Goal: Navigation & Orientation: Find specific page/section

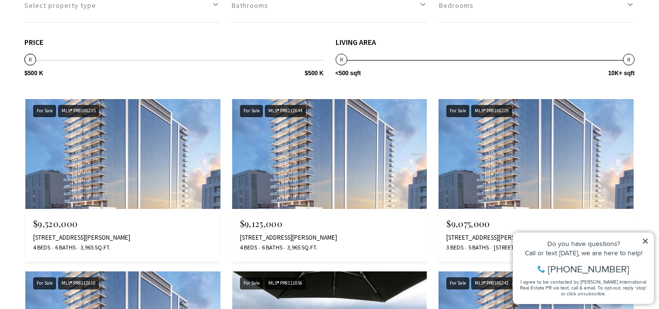
scroll to position [458, 0]
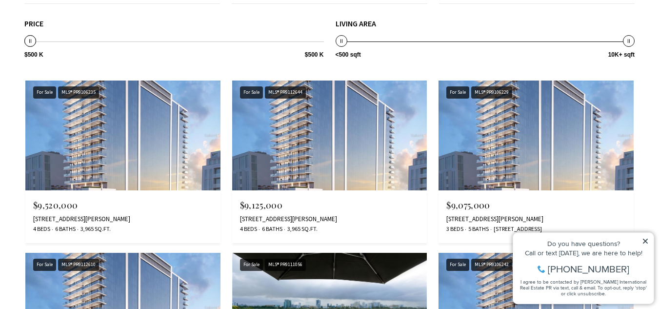
click at [644, 240] on icon at bounding box center [644, 240] width 5 height 5
click at [645, 241] on icon at bounding box center [644, 240] width 5 height 5
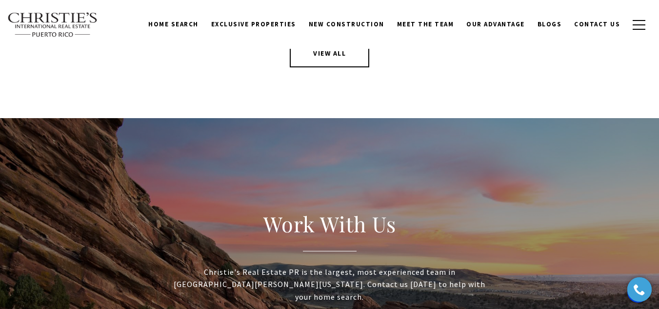
scroll to position [2724, 0]
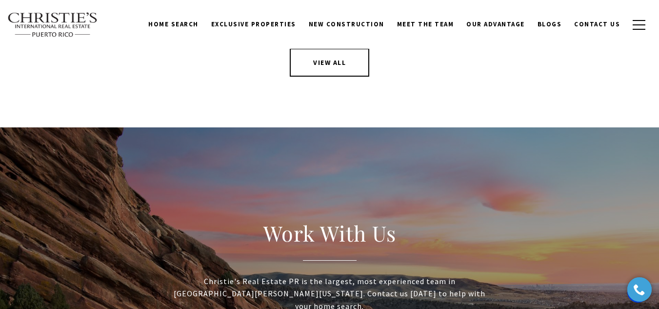
click at [331, 77] on link "VIEW ALL" at bounding box center [329, 62] width 79 height 28
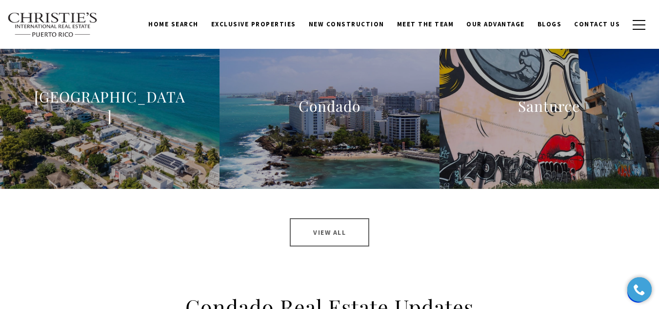
scroll to position [2155, 0]
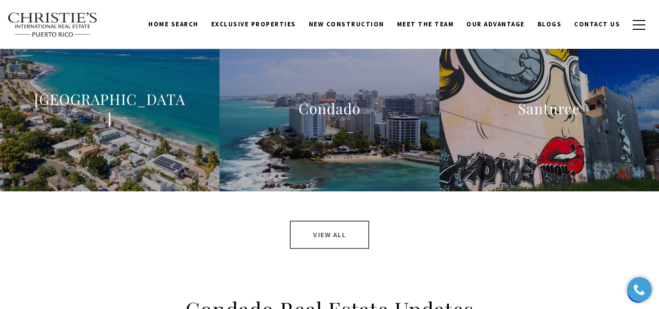
click at [340, 236] on link "View All" at bounding box center [329, 234] width 79 height 28
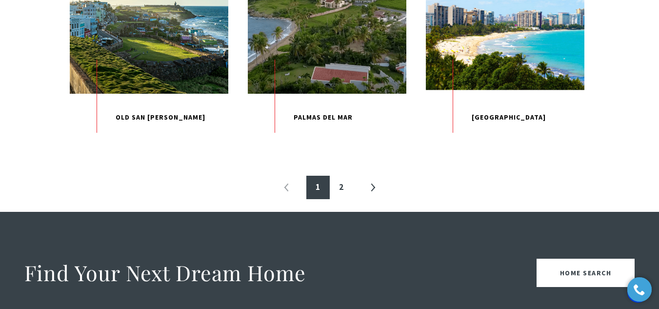
scroll to position [1126, 0]
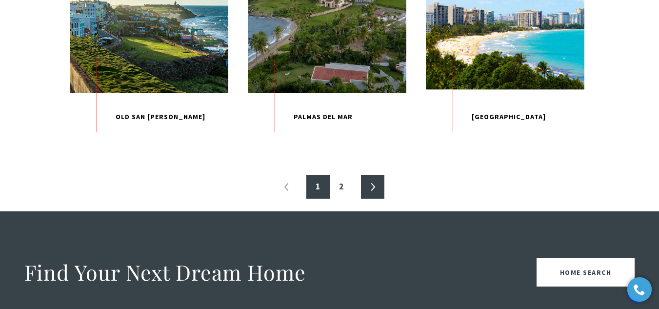
click at [371, 198] on link "»" at bounding box center [372, 186] width 23 height 23
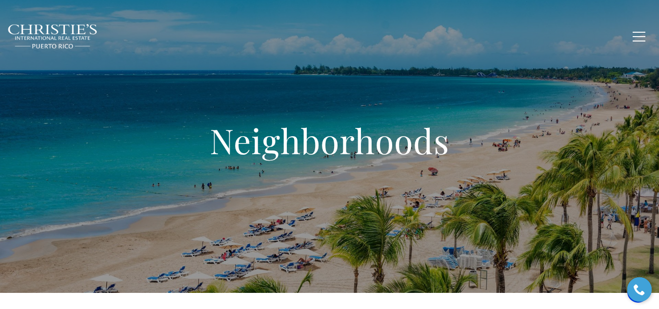
click at [432, 40] on link "Meet the Team" at bounding box center [425, 36] width 70 height 19
click at [422, 42] on link "Meet the Team" at bounding box center [425, 36] width 70 height 19
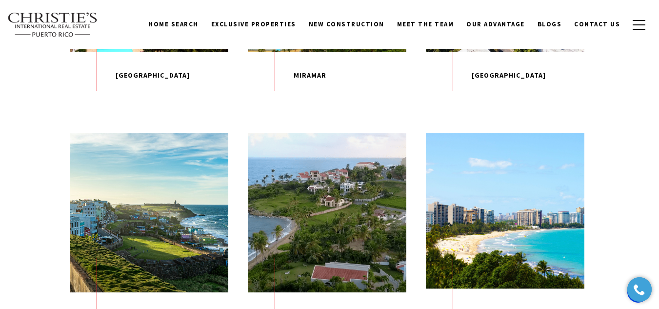
scroll to position [292, 0]
